Goal: Information Seeking & Learning: Learn about a topic

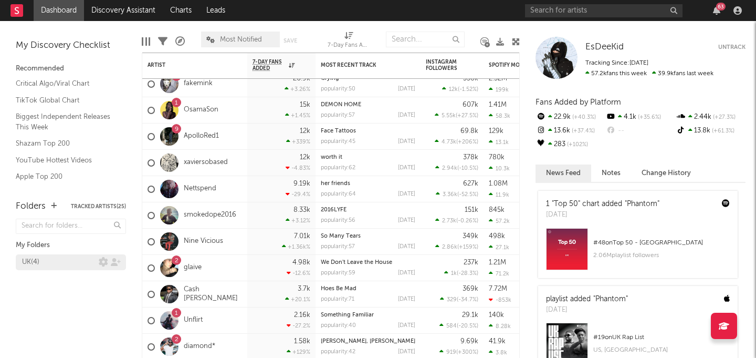
click at [47, 260] on div "UK ( 4 )" at bounding box center [60, 262] width 77 height 13
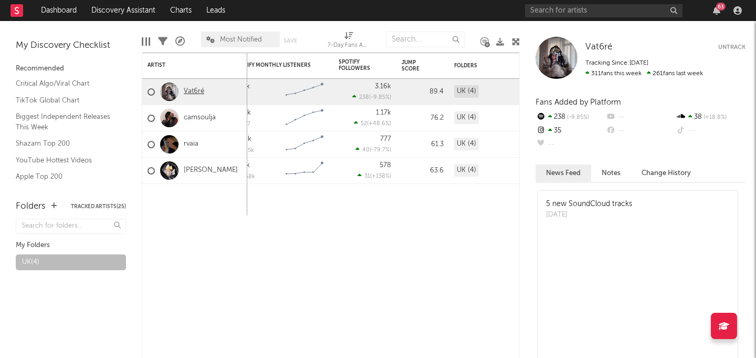
click at [195, 94] on link "Vat6ré" at bounding box center [194, 91] width 20 height 9
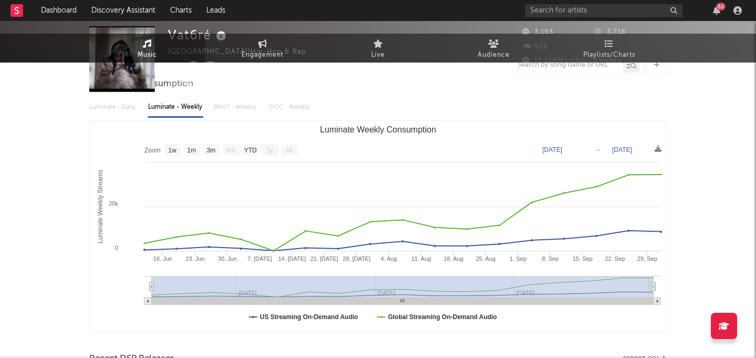
scroll to position [93, 0]
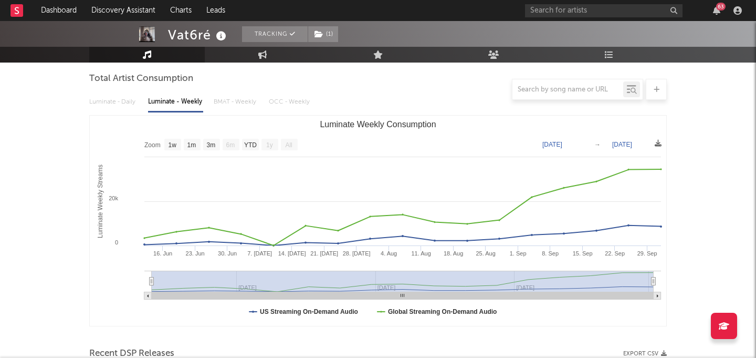
click at [127, 97] on div at bounding box center [378, 89] width 578 height 21
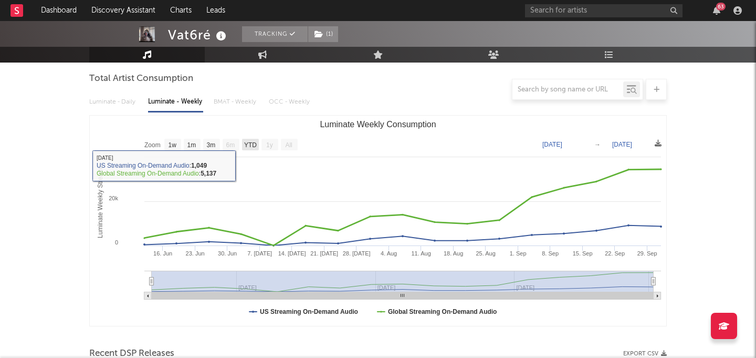
click at [248, 141] on text "YTD" at bounding box center [250, 144] width 13 height 7
select select "YTD"
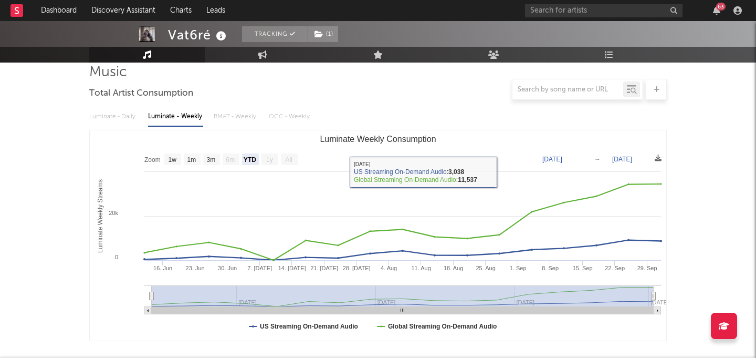
scroll to position [0, 0]
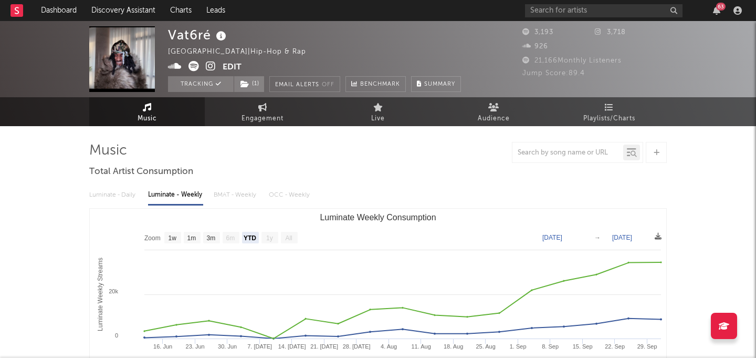
click at [212, 67] on icon at bounding box center [211, 66] width 10 height 11
